Goal: Transaction & Acquisition: Purchase product/service

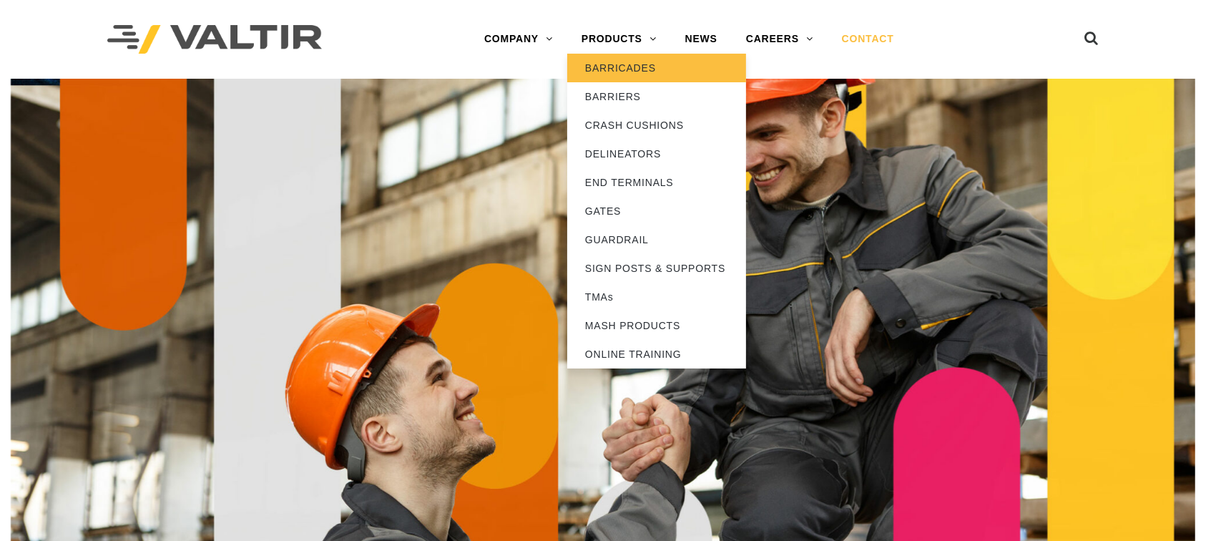
click at [635, 66] on link "BARRICADES" at bounding box center [656, 68] width 179 height 29
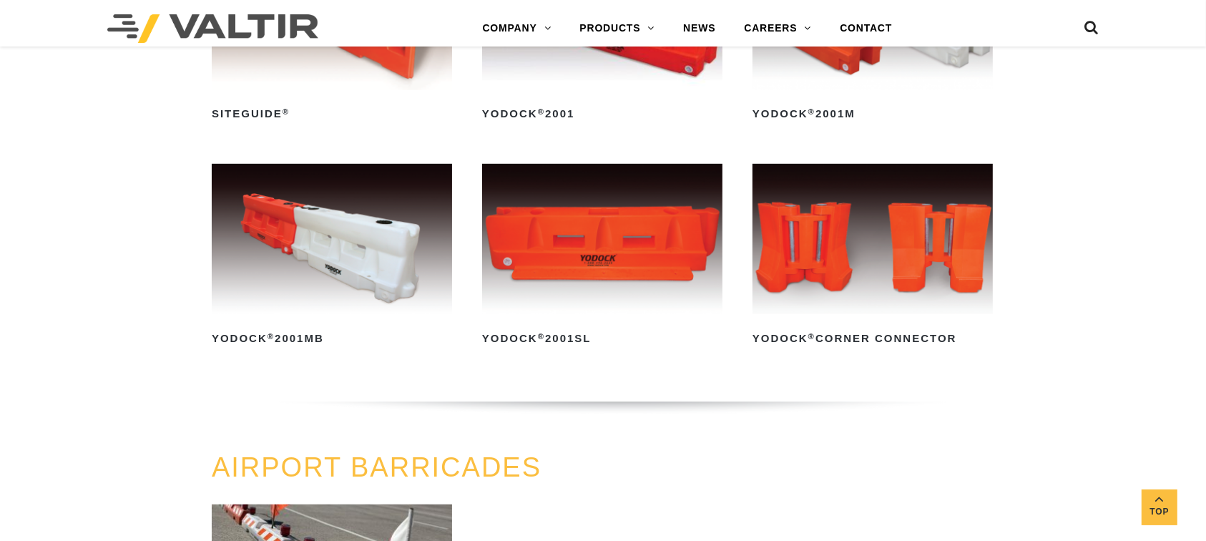
scroll to position [762, 0]
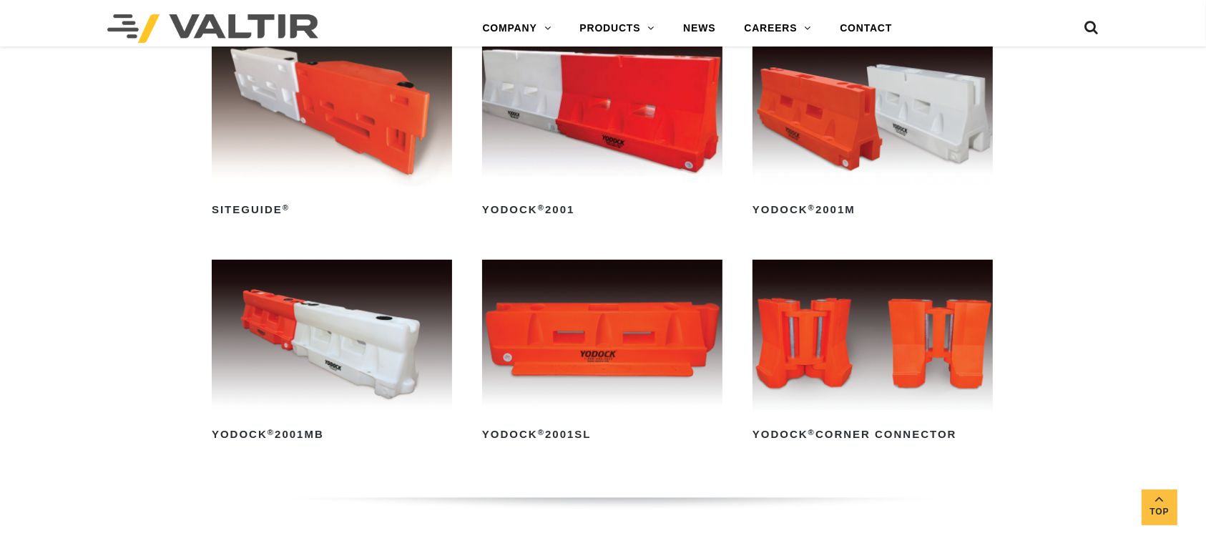
click at [395, 333] on img at bounding box center [332, 335] width 240 height 150
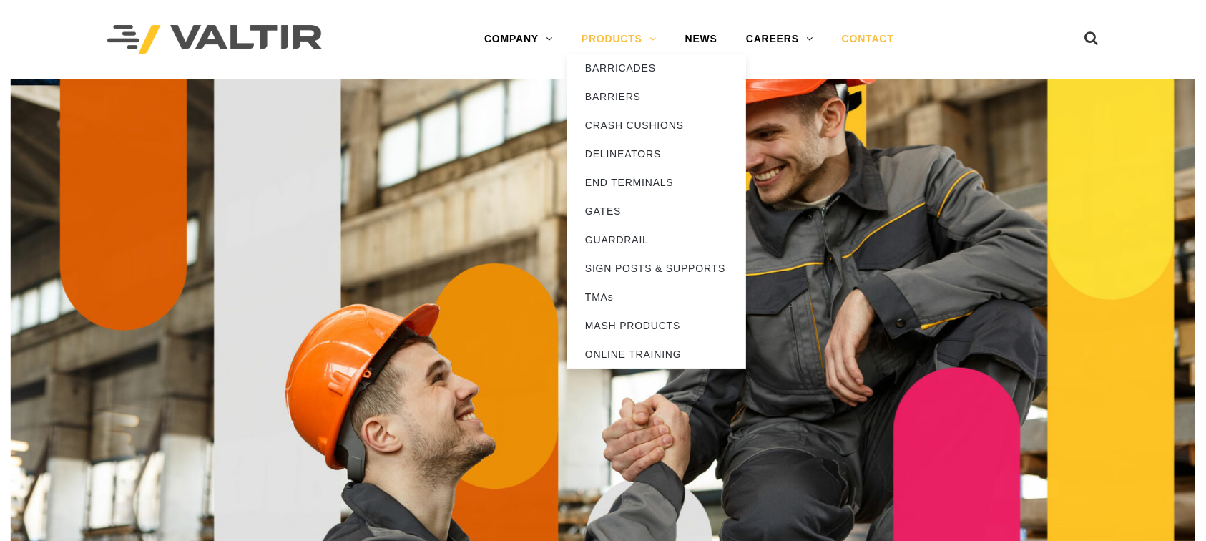
click at [589, 31] on link "PRODUCTS" at bounding box center [619, 39] width 104 height 29
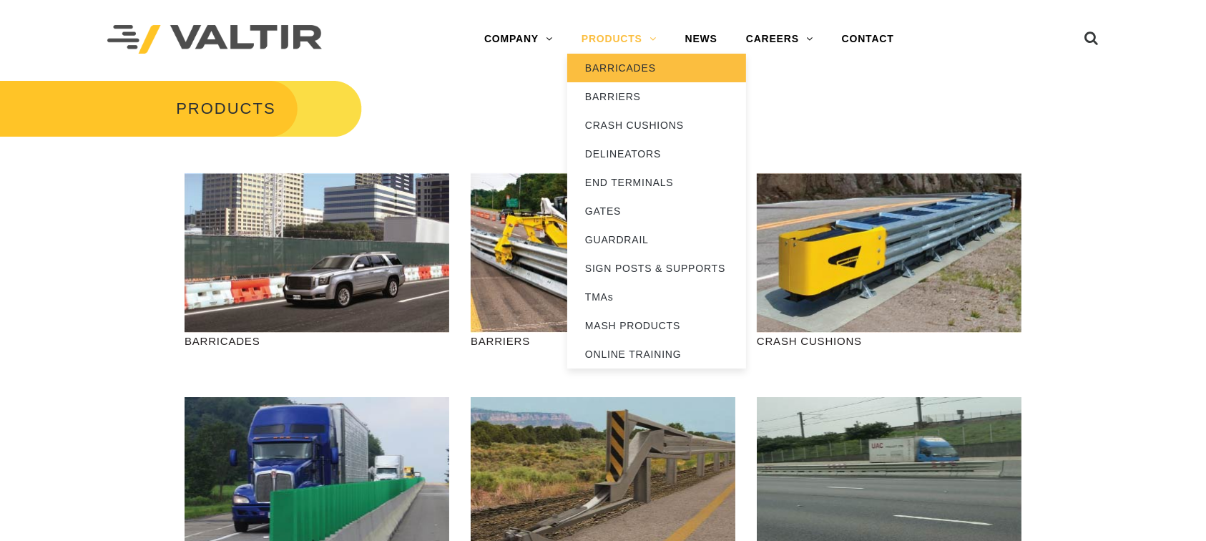
click at [611, 64] on link "BARRICADES" at bounding box center [656, 68] width 179 height 29
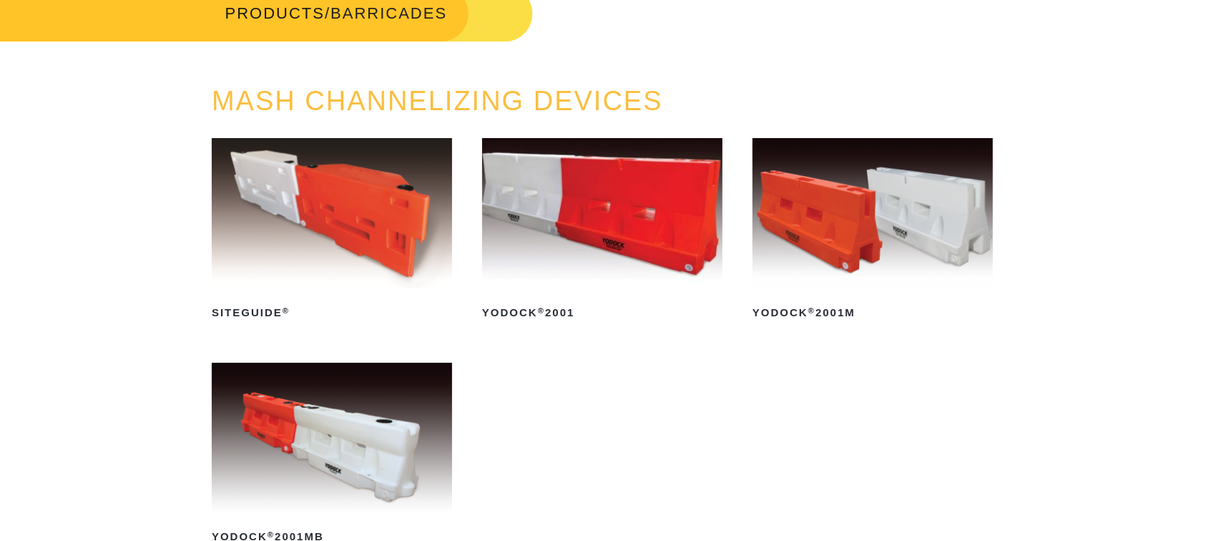
scroll to position [190, 0]
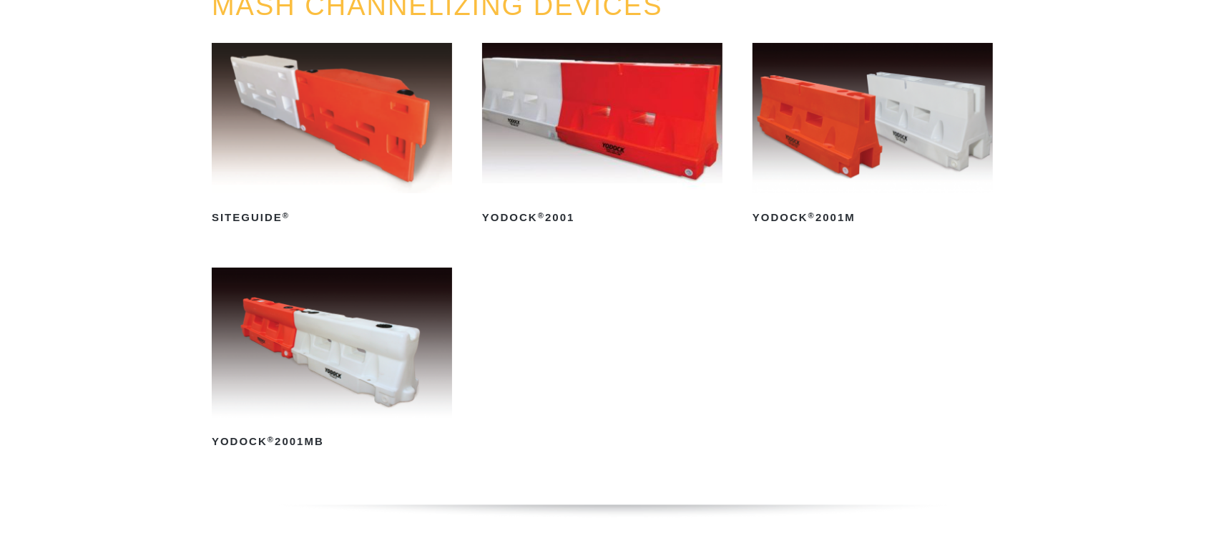
click at [363, 323] on img at bounding box center [332, 342] width 240 height 150
